Goal: Navigation & Orientation: Find specific page/section

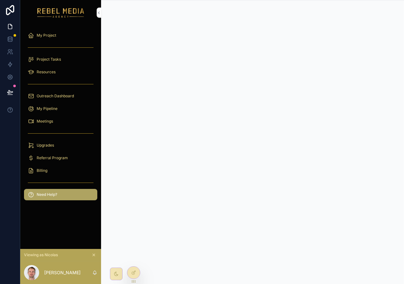
click at [44, 75] on div "Resources" at bounding box center [61, 72] width 66 height 10
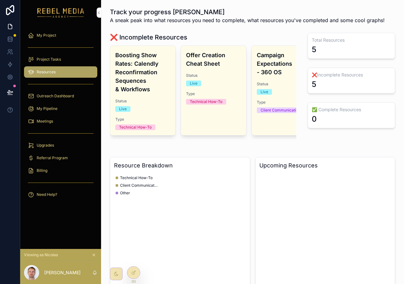
click at [51, 75] on div "Resources" at bounding box center [61, 72] width 66 height 10
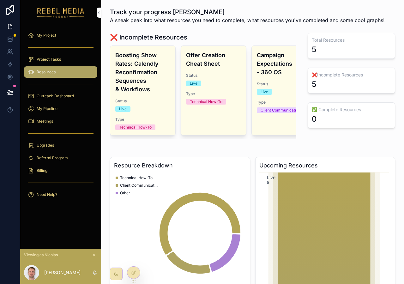
click at [156, 82] on h4 "Boosting Show Rates: Calendly Reconfirmation Sequences & Workflows" at bounding box center [142, 72] width 55 height 43
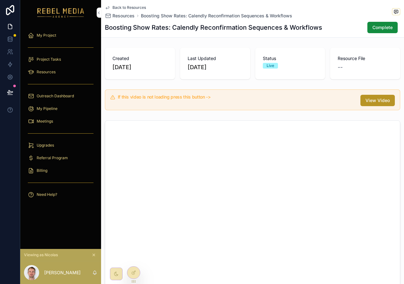
scroll to position [30, 0]
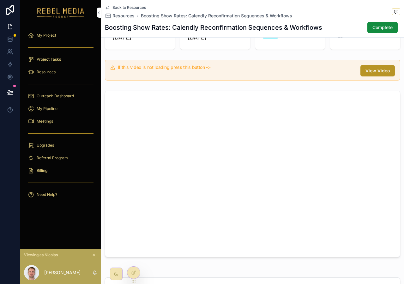
click at [93, 251] on div "Viewing as Nicolas" at bounding box center [60, 255] width 81 height 12
click at [93, 253] on button "scrollable content" at bounding box center [93, 255] width 7 height 7
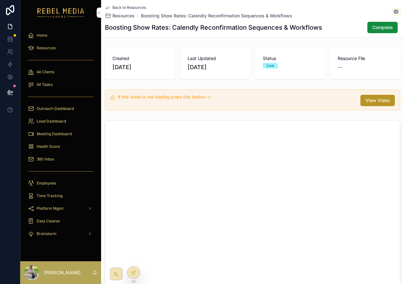
click at [68, 143] on div "Health Score" at bounding box center [61, 147] width 66 height 10
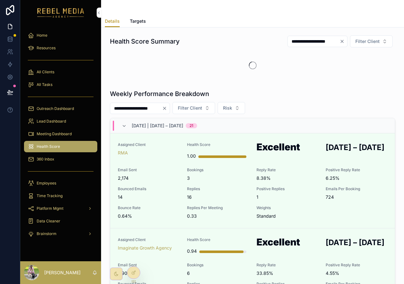
click at [54, 133] on span "Meeting Dashboard" at bounding box center [54, 133] width 35 height 5
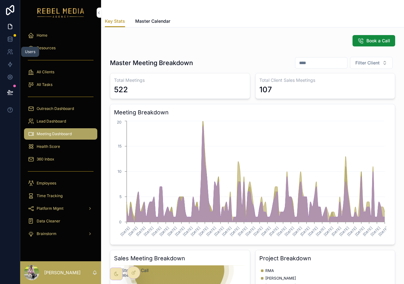
click at [9, 54] on icon at bounding box center [10, 52] width 6 height 6
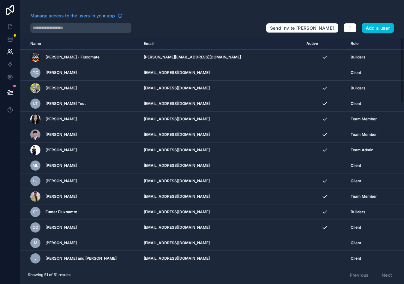
click at [160, 227] on td "chika@todaydream.com" at bounding box center [221, 227] width 163 height 15
copy tr "chika@todaydream.com"
click at [11, 28] on icon at bounding box center [10, 26] width 4 height 5
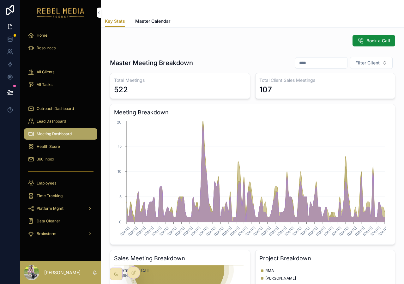
click at [0, 0] on icon at bounding box center [0, 0] width 0 height 0
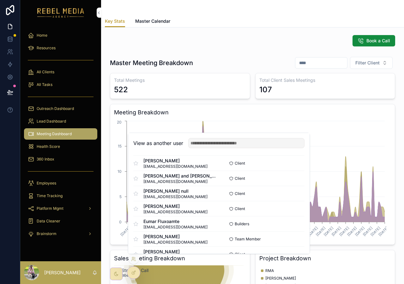
scroll to position [537, 0]
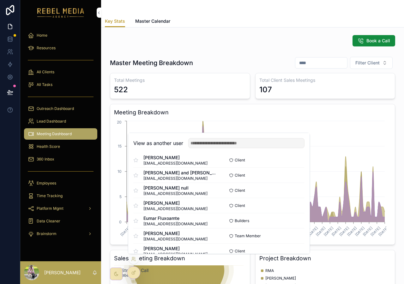
click at [0, 0] on button "Select" at bounding box center [0, 0] width 0 height 0
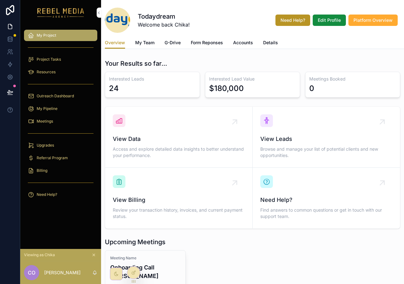
click at [144, 44] on span "My Team" at bounding box center [144, 43] width 19 height 6
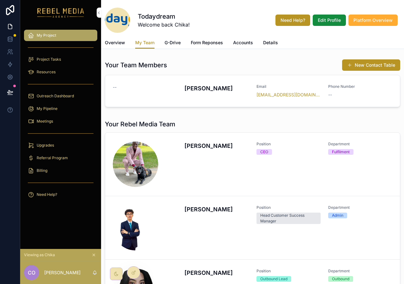
click at [370, 64] on button "New Contact Table" at bounding box center [371, 64] width 58 height 11
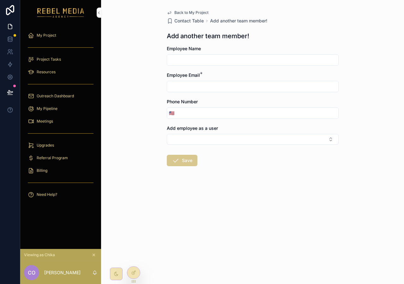
click at [196, 60] on input "scrollable content" at bounding box center [252, 60] width 171 height 9
click at [176, 86] on input "scrollable content" at bounding box center [252, 86] width 171 height 9
click at [181, 115] on input "scrollable content" at bounding box center [257, 113] width 162 height 9
click at [189, 137] on button "Select Button" at bounding box center [253, 139] width 172 height 11
click at [148, 133] on div "Back to My Project Contact Table Add another team member! Add another team memb…" at bounding box center [252, 142] width 303 height 284
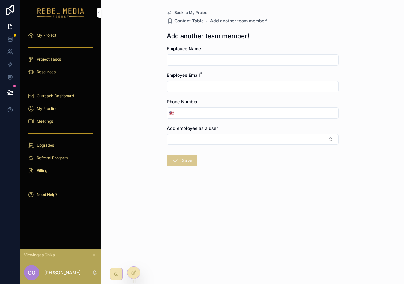
click at [193, 13] on span "Back to My Project" at bounding box center [191, 12] width 34 height 5
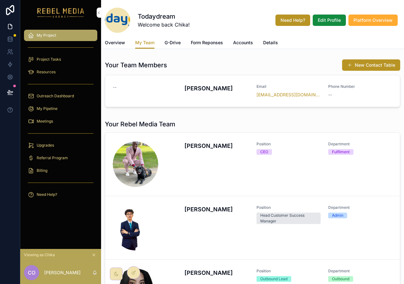
click at [174, 45] on span "G-Drive" at bounding box center [173, 43] width 16 height 6
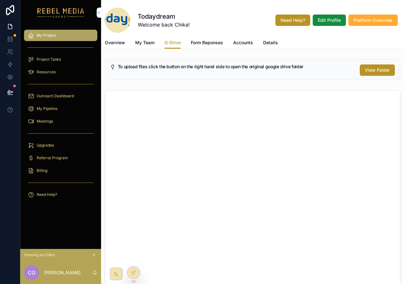
click at [247, 45] on span "Accounts" at bounding box center [243, 43] width 20 height 6
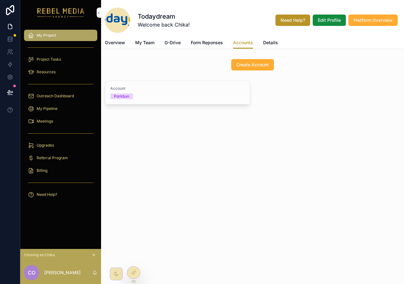
click at [265, 64] on span "Create Account" at bounding box center [252, 65] width 33 height 6
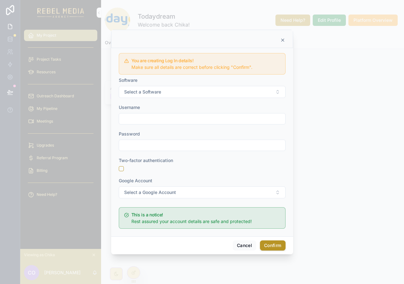
click at [182, 100] on form "You are creating Log In details! Make sure all details are correct before click…" at bounding box center [202, 141] width 167 height 181
click at [184, 87] on button "Select a Software" at bounding box center [202, 92] width 167 height 12
click at [136, 119] on input "text" at bounding box center [202, 118] width 166 height 9
click at [139, 147] on input "text" at bounding box center [202, 145] width 166 height 9
click at [138, 191] on span "Select a Google Account" at bounding box center [150, 192] width 52 height 6
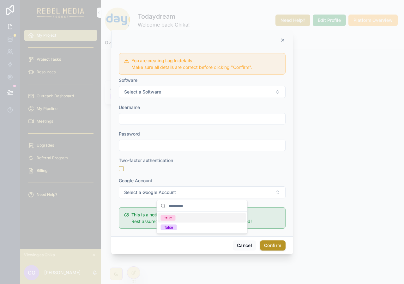
click at [207, 165] on div "Two-factor authentication" at bounding box center [202, 164] width 167 height 14
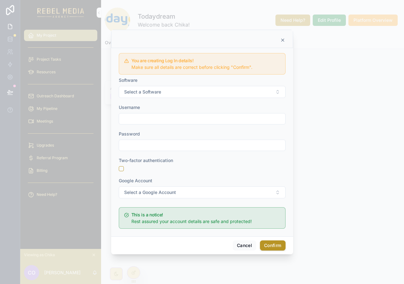
click at [281, 40] on icon at bounding box center [282, 40] width 5 height 5
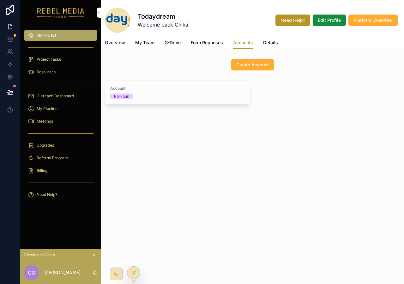
click at [170, 92] on div "Account Porkbun" at bounding box center [177, 92] width 135 height 13
click at [272, 42] on span "Details" at bounding box center [270, 43] width 15 height 6
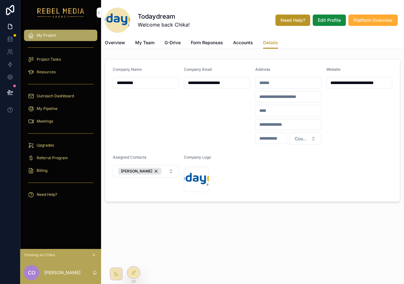
click at [61, 59] on div "Project Tasks" at bounding box center [61, 59] width 66 height 10
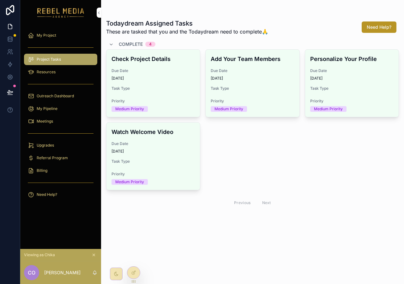
click at [70, 74] on div "Resources" at bounding box center [61, 72] width 66 height 10
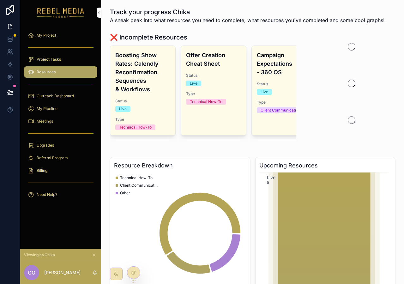
click at [138, 56] on h4 "Boosting Show Rates: Calendly Reconfirmation Sequences & Workflows" at bounding box center [142, 72] width 55 height 43
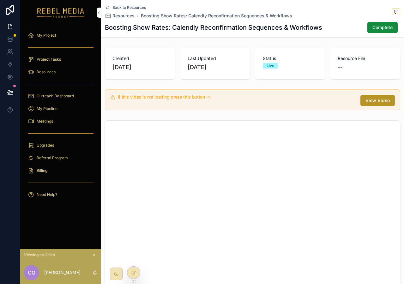
click at [132, 8] on span "Back to Resources" at bounding box center [130, 7] width 34 height 5
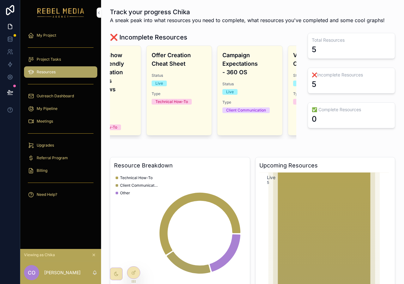
scroll to position [0, 39]
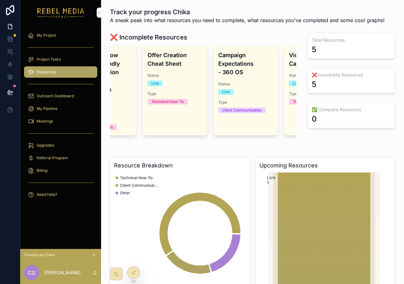
click at [170, 69] on div "Offer Creation Cheat Sheet Status Live Type Technical How-To" at bounding box center [175, 90] width 65 height 89
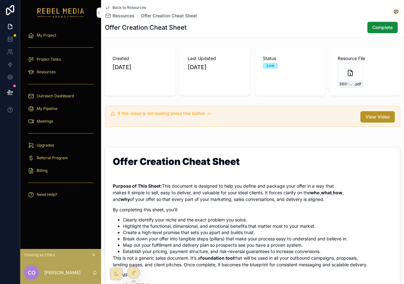
click at [134, 7] on span "Back to Resources" at bounding box center [130, 7] width 34 height 5
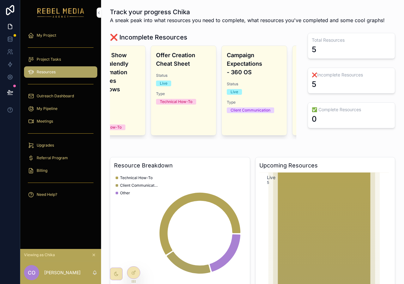
scroll to position [0, 40]
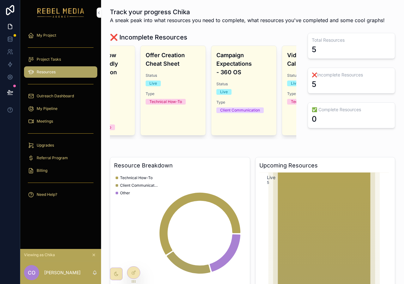
click at [244, 64] on h4 "Campaign Expectations - 360 OS" at bounding box center [244, 64] width 55 height 26
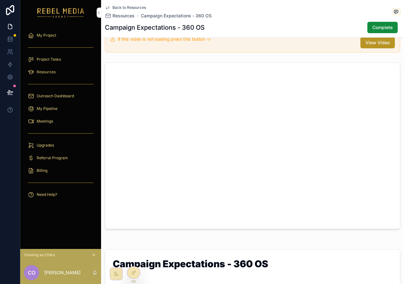
scroll to position [123, 0]
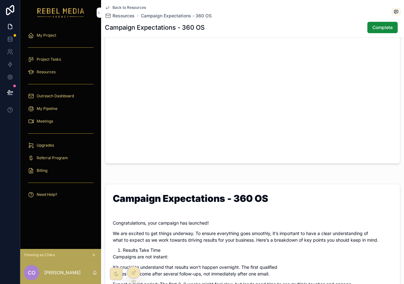
click at [125, 4] on div "Back to Resources Resources Campaign Expectations - 360 OS Campaign Expectation…" at bounding box center [253, 18] width 296 height 37
click at [129, 6] on span "Back to Resources" at bounding box center [130, 7] width 34 height 5
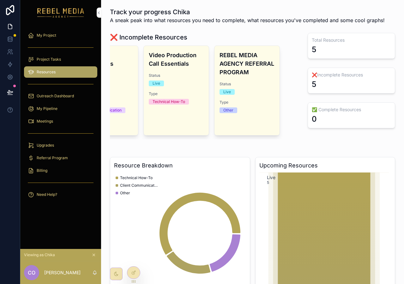
scroll to position [0, 170]
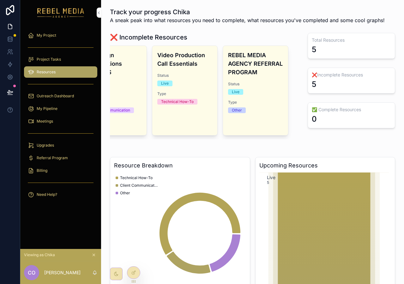
click at [198, 58] on h4 "Video Production Call Essentials" at bounding box center [184, 59] width 55 height 17
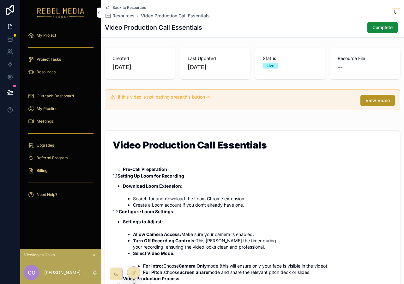
click at [127, 7] on span "Back to Resources" at bounding box center [130, 7] width 34 height 5
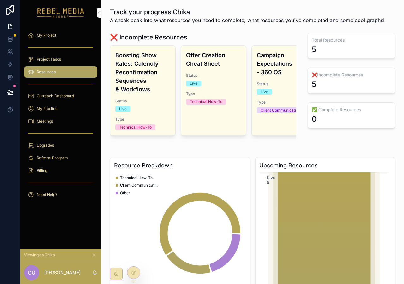
scroll to position [0, 38]
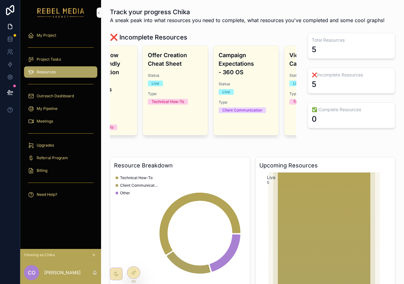
click at [55, 93] on div "Outreach Dashboard" at bounding box center [61, 96] width 66 height 10
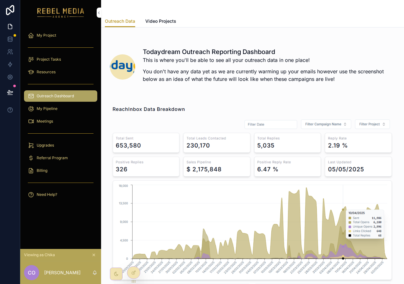
scroll to position [1, 0]
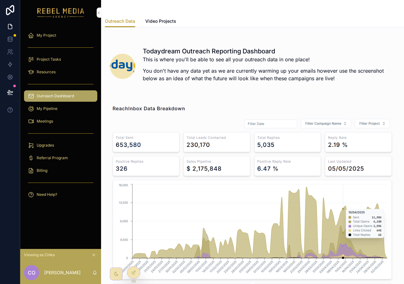
drag, startPoint x: 331, startPoint y: 207, endPoint x: 325, endPoint y: 136, distance: 71.0
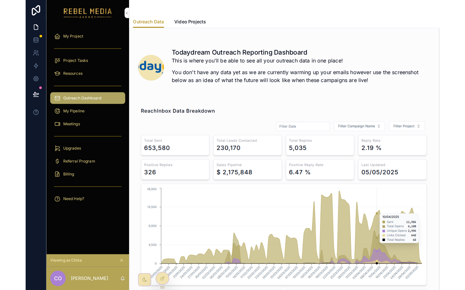
scroll to position [33, 0]
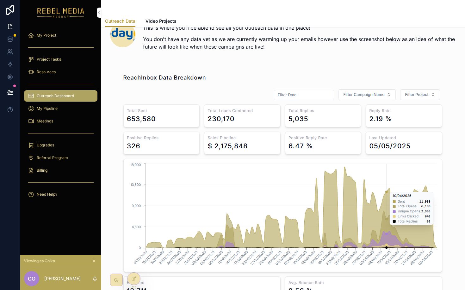
click at [46, 111] on div "My Pipeline" at bounding box center [61, 109] width 66 height 10
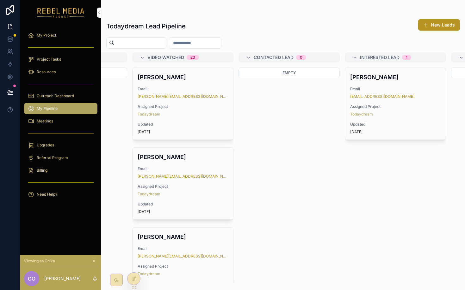
click at [196, 119] on div "Aleksandra Kjemhus Email aleksandra@blackdoortech.com Assigned Project Todaydre…" at bounding box center [182, 104] width 101 height 72
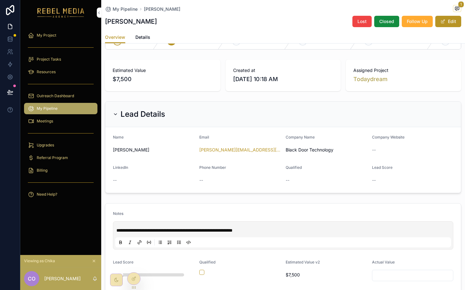
scroll to position [110, 0]
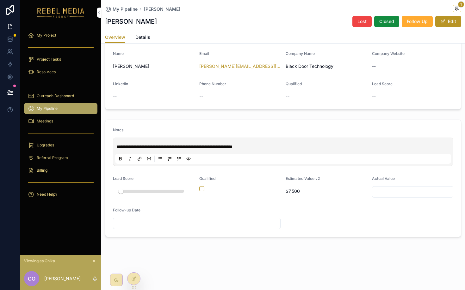
click at [128, 8] on span "My Pipeline" at bounding box center [125, 9] width 25 height 6
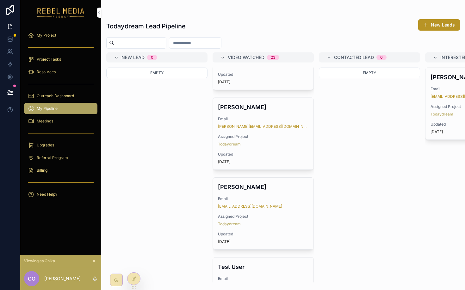
scroll to position [1644, 0]
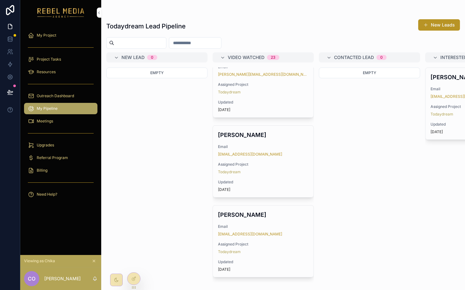
click at [58, 123] on div "Meetings" at bounding box center [61, 121] width 66 height 10
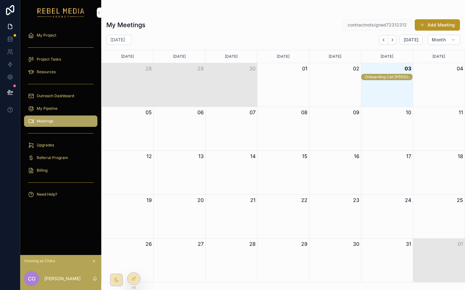
click at [392, 74] on div "Onboarding Call Chika Okafor" at bounding box center [387, 77] width 47 height 6
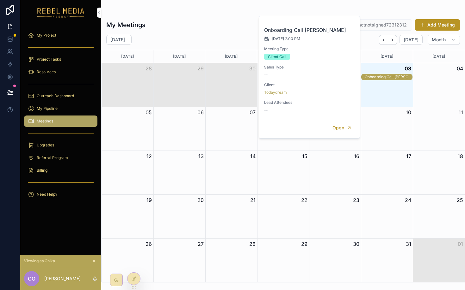
click at [373, 43] on div "October 2025 Today Month" at bounding box center [283, 40] width 364 height 10
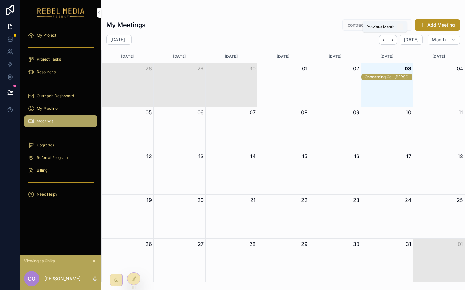
click at [388, 43] on button "Back" at bounding box center [383, 40] width 9 height 10
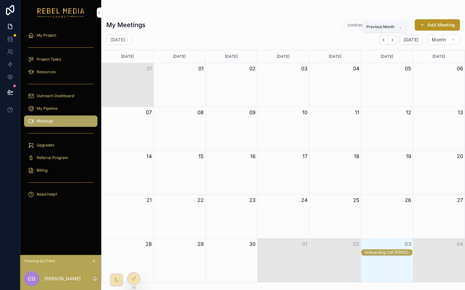
click at [386, 44] on button "Back" at bounding box center [383, 40] width 9 height 10
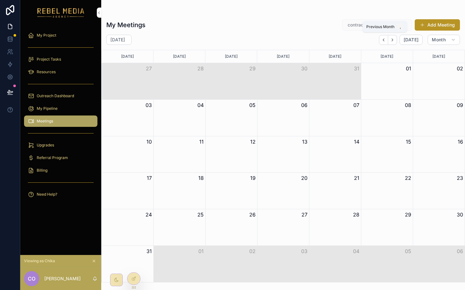
click at [388, 40] on button "Back" at bounding box center [383, 40] width 9 height 10
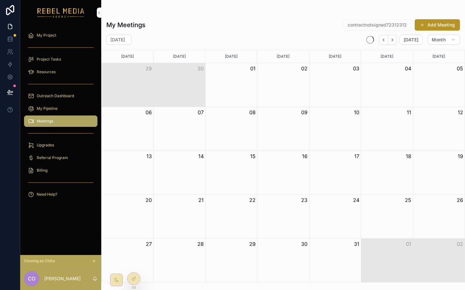
click at [388, 40] on button "Back" at bounding box center [383, 40] width 9 height 10
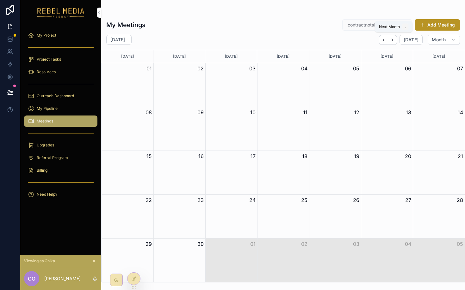
click at [394, 40] on icon "Next" at bounding box center [392, 40] width 5 height 5
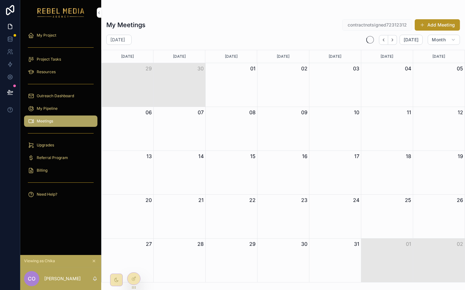
click at [394, 40] on icon "Next" at bounding box center [392, 40] width 5 height 5
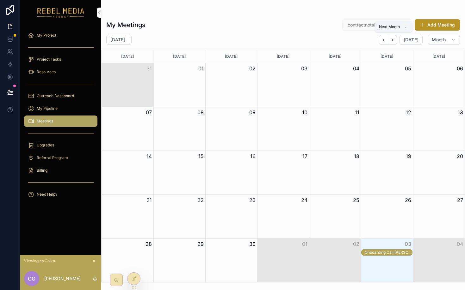
click at [394, 40] on icon "Next" at bounding box center [392, 40] width 5 height 5
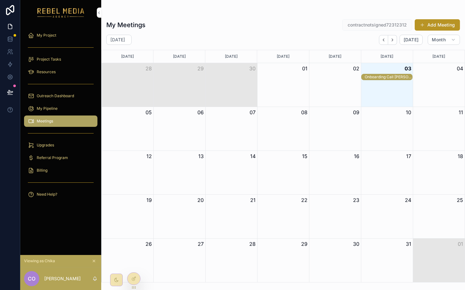
click at [383, 76] on div "Onboarding Call Chika Okafor" at bounding box center [387, 77] width 47 height 5
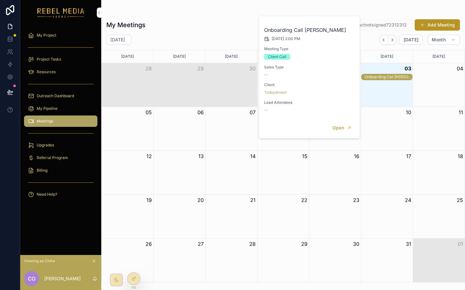
click at [391, 76] on div "Onboarding Call Chika Okafor" at bounding box center [387, 77] width 47 height 5
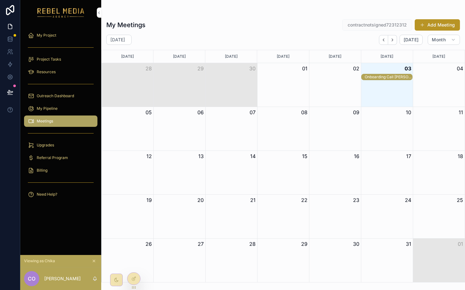
click at [382, 80] on div "Onboarding Call Chika Okafor" at bounding box center [386, 77] width 51 height 6
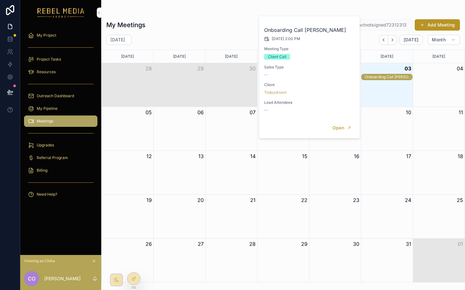
click at [352, 135] on div "Open" at bounding box center [309, 128] width 101 height 21
click at [343, 126] on span "Open" at bounding box center [338, 128] width 12 height 6
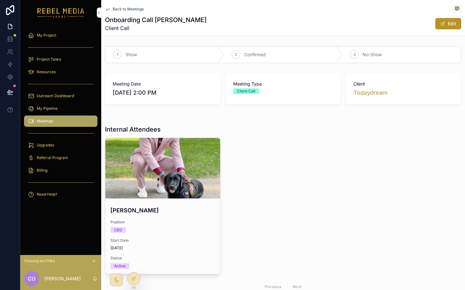
click at [376, 54] on span "No-Show" at bounding box center [371, 55] width 19 height 6
click at [142, 58] on div "Show" at bounding box center [164, 54] width 119 height 16
click at [250, 59] on div "2 Confirmed" at bounding box center [283, 54] width 119 height 16
click at [138, 7] on span "Back to Meetings" at bounding box center [128, 9] width 31 height 5
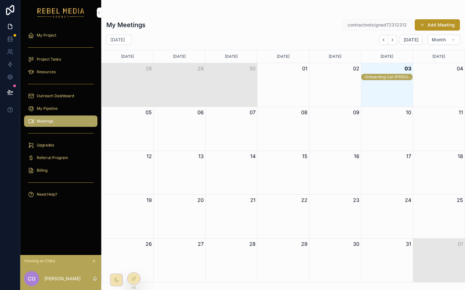
click at [52, 151] on div "Upgrades" at bounding box center [60, 145] width 81 height 13
click at [61, 148] on div "Upgrades" at bounding box center [61, 145] width 66 height 10
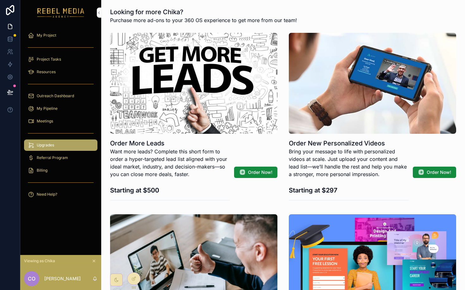
click at [58, 162] on div "Referral Program" at bounding box center [61, 158] width 66 height 10
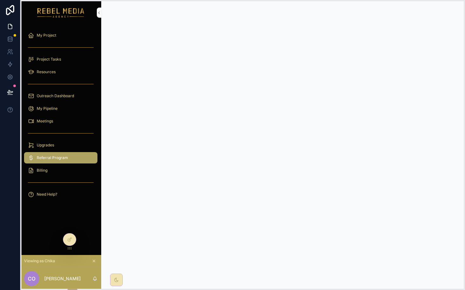
drag, startPoint x: 134, startPoint y: 287, endPoint x: 69, endPoint y: 255, distance: 72.2
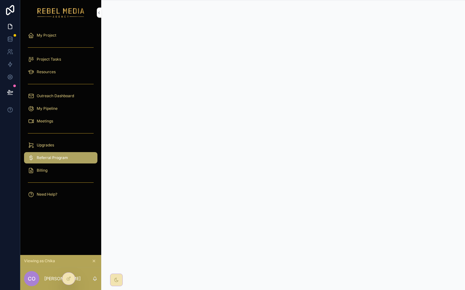
click at [50, 193] on span "Need Help?" at bounding box center [47, 194] width 21 height 5
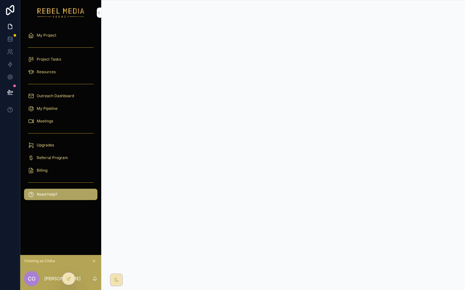
click at [63, 60] on div "Project Tasks" at bounding box center [61, 59] width 66 height 10
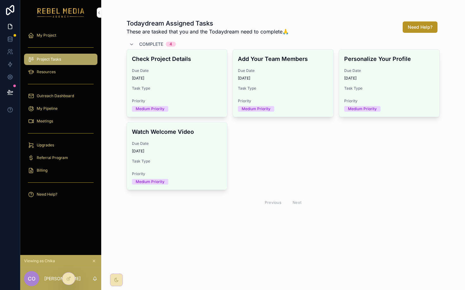
click at [93, 261] on icon "scrollable content" at bounding box center [94, 261] width 4 height 4
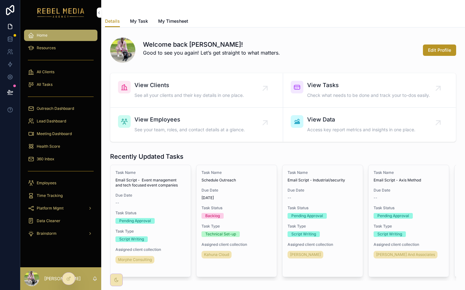
click at [144, 50] on p "Good to see you again! Let’s get straight to what matters." at bounding box center [211, 53] width 137 height 8
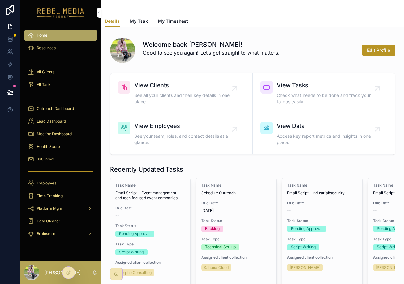
click at [42, 81] on div "All Tasks" at bounding box center [61, 85] width 66 height 10
